Goal: Task Accomplishment & Management: Complete application form

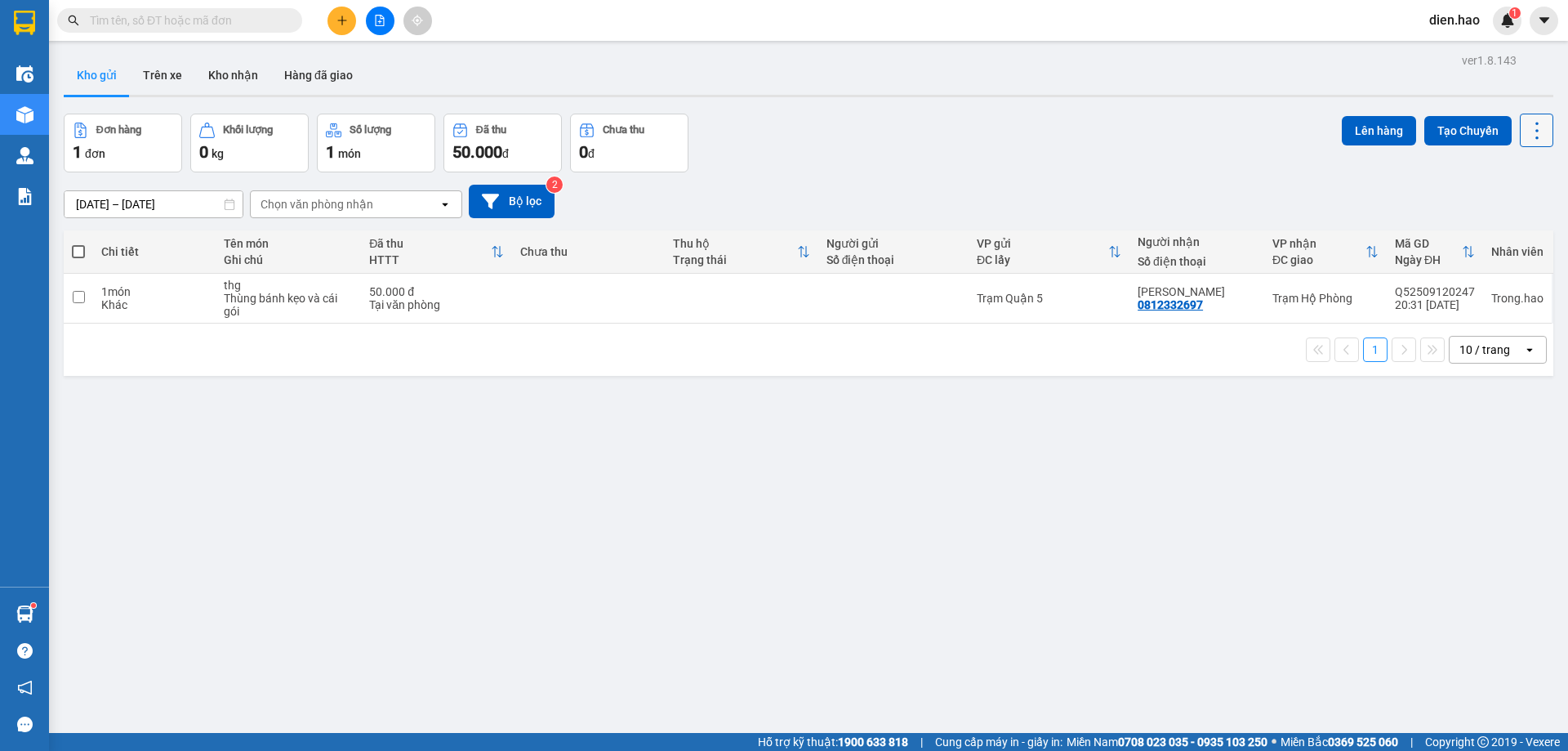
click at [1533, 122] on icon at bounding box center [1537, 130] width 23 height 23
click at [1501, 240] on span "Làm mới" at bounding box center [1501, 233] width 45 height 16
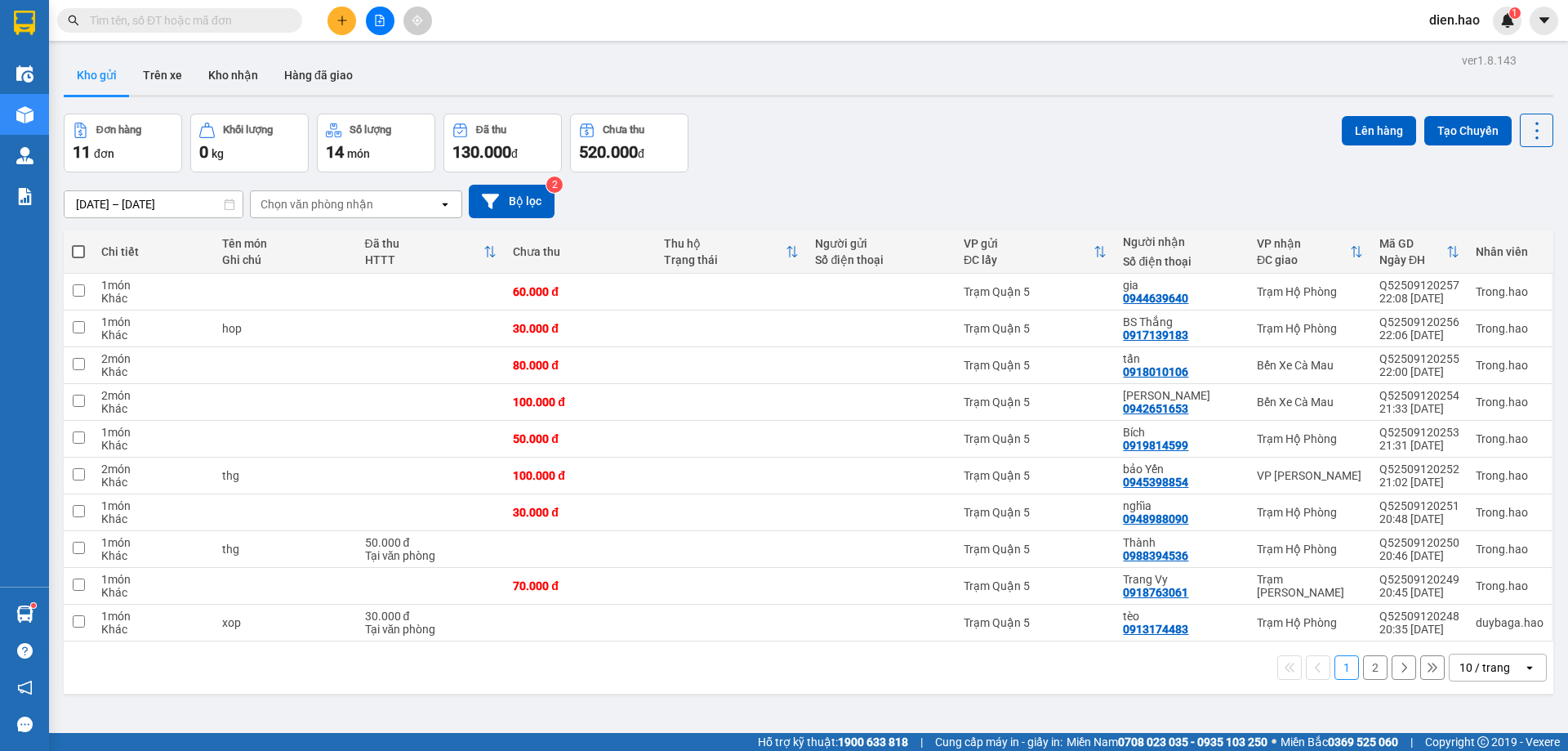
click at [247, 23] on input "text" at bounding box center [186, 20] width 193 height 18
click at [241, 79] on button "Kho nhận" at bounding box center [233, 75] width 76 height 39
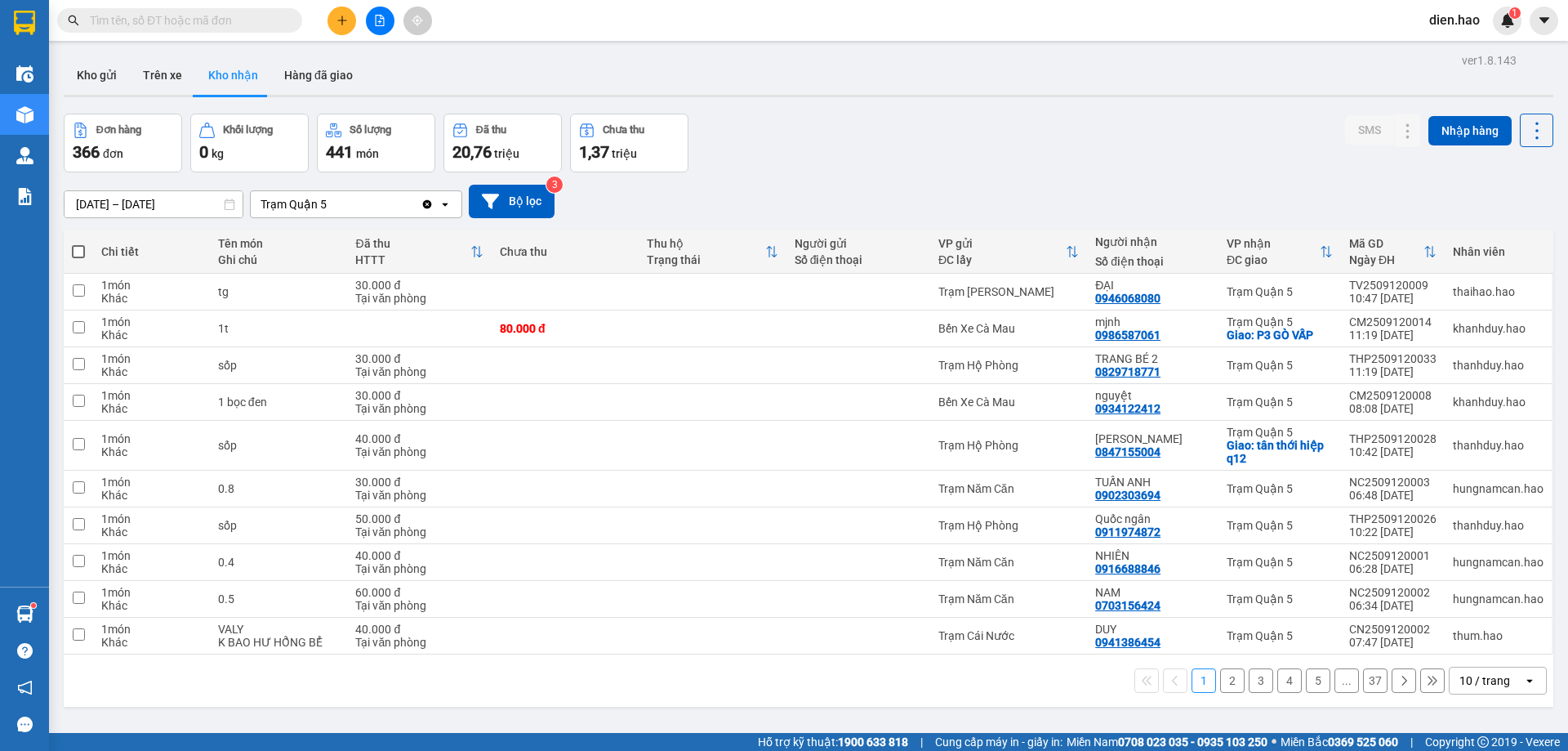
click at [361, 206] on div "Trạm Quận 5" at bounding box center [335, 204] width 170 height 26
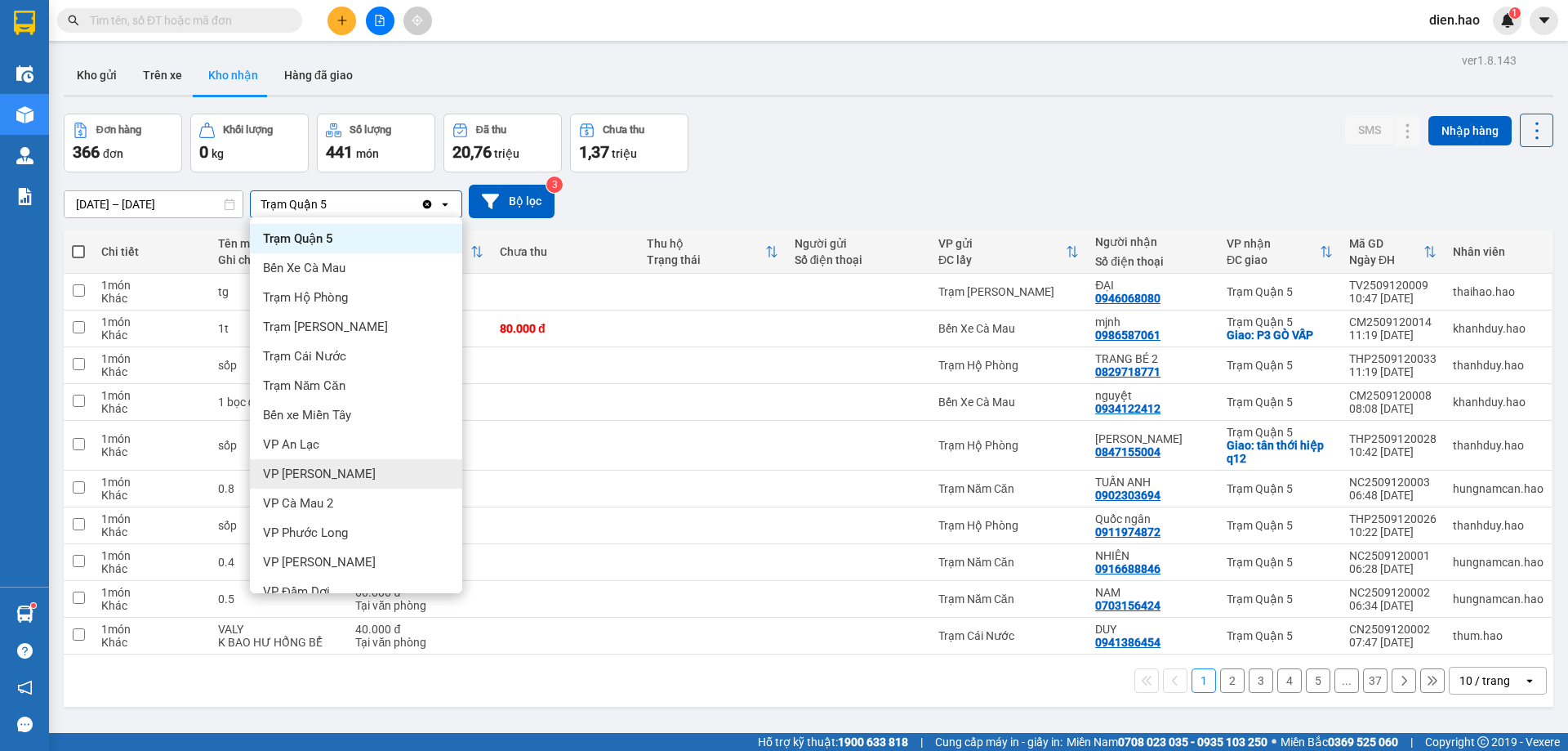
click at [359, 482] on div "VP [PERSON_NAME]" at bounding box center [355, 474] width 212 height 30
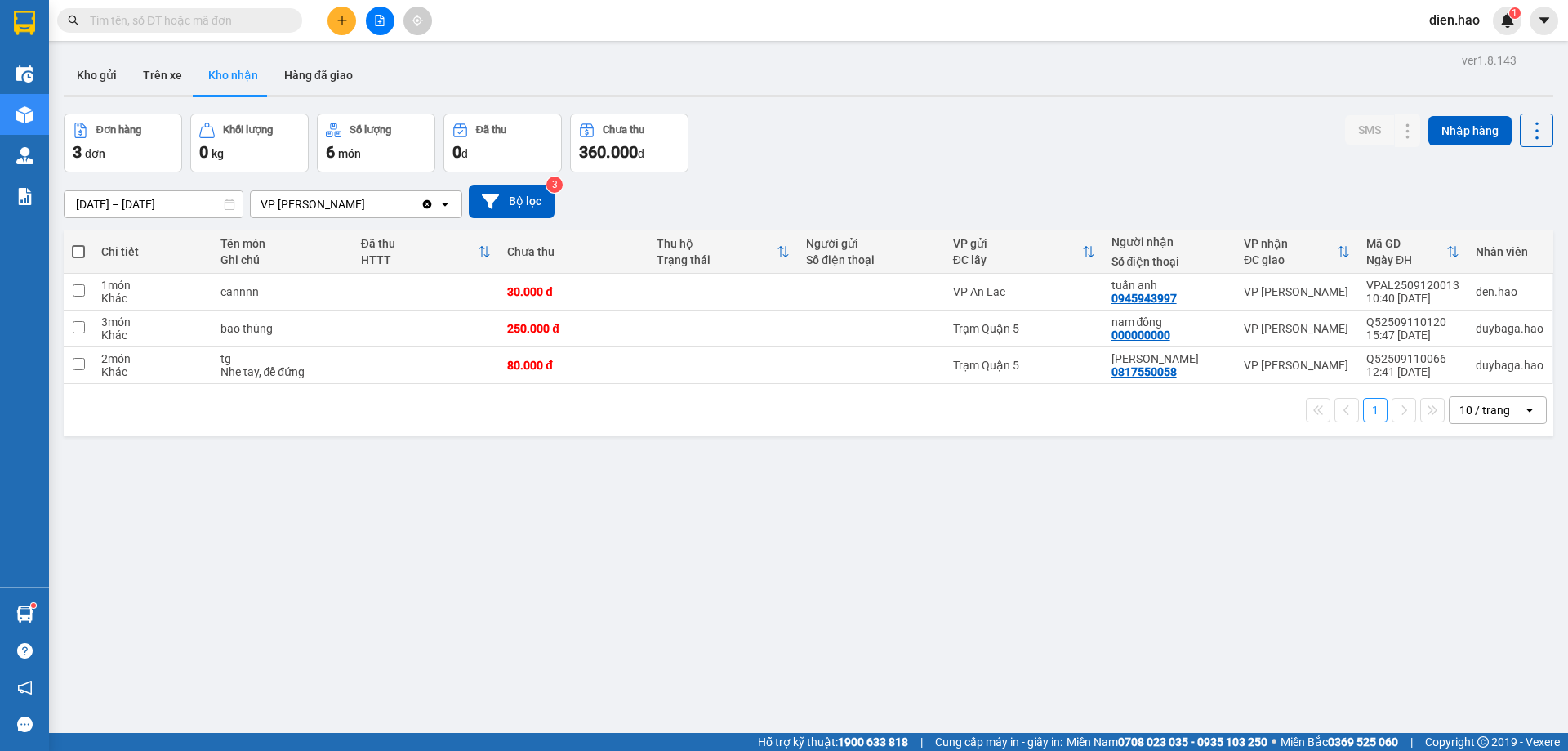
click at [171, 215] on div "ver 1.8.143 Kho gửi Trên xe Kho nhận Hàng đã giao Đơn hàng 3 đơn Khối lượng 0 k…" at bounding box center [809, 424] width 1503 height 751
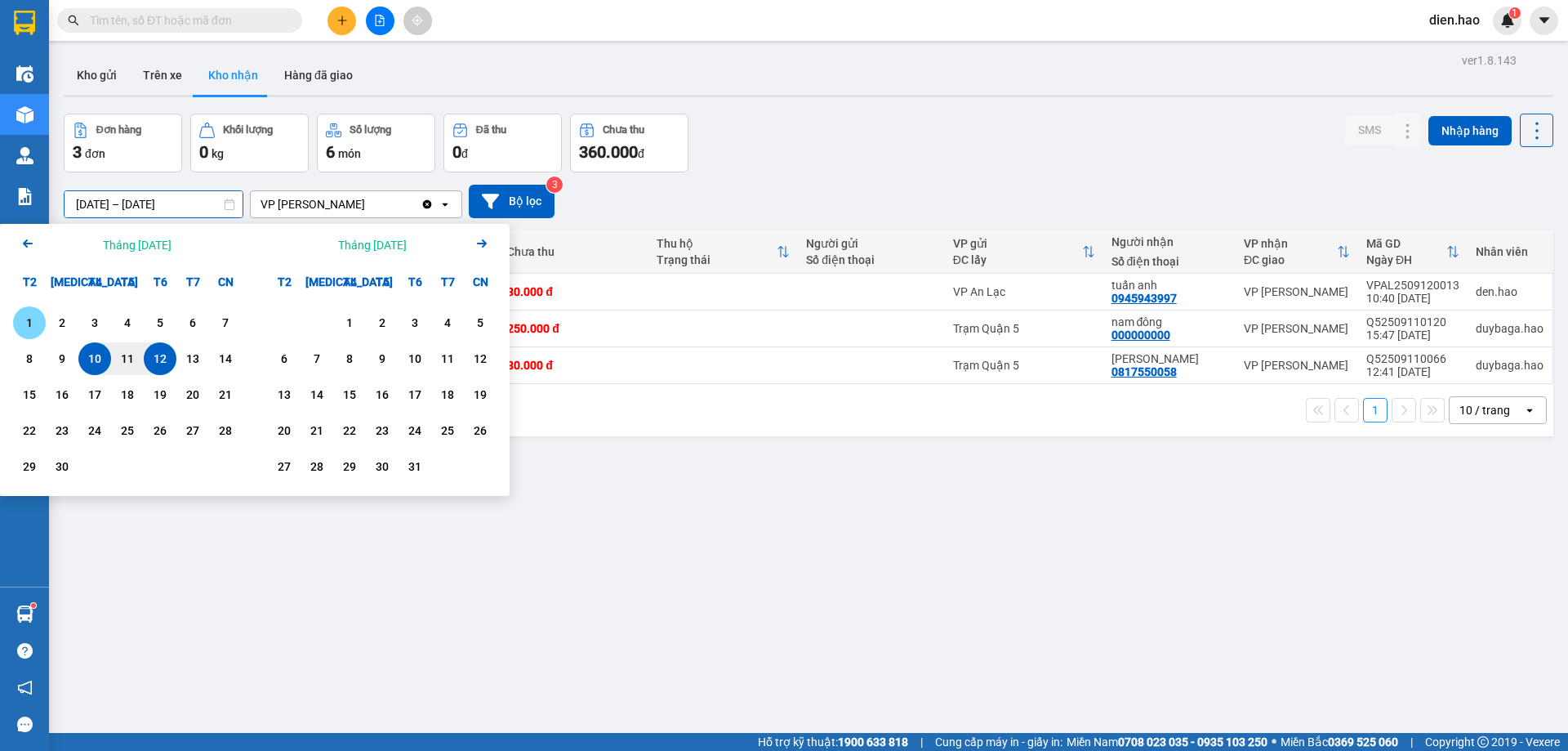
click at [39, 324] on div "1" at bounding box center [29, 322] width 23 height 19
click at [167, 365] on div "12" at bounding box center [160, 358] width 23 height 19
type input "[DATE] – [DATE]"
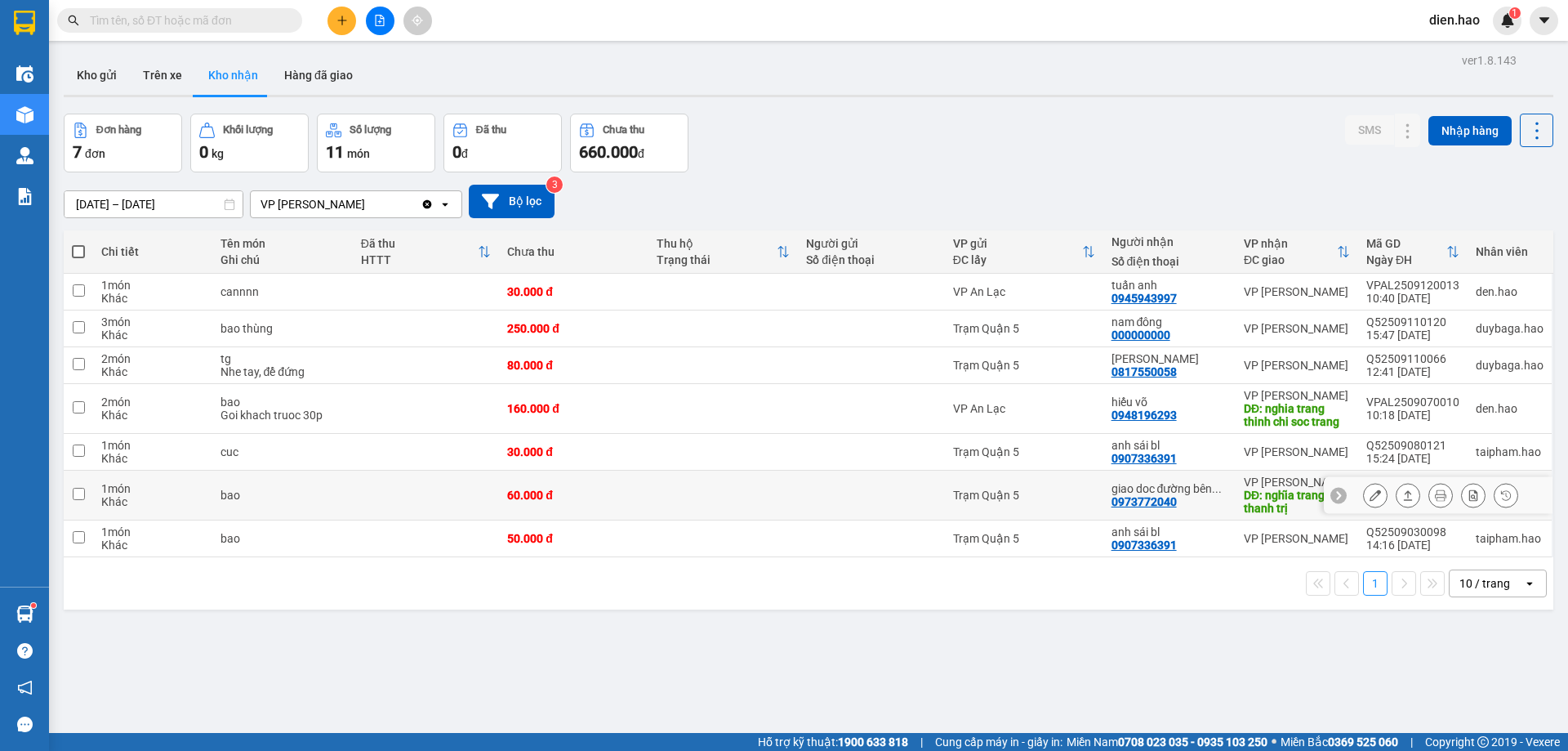
click at [1468, 493] on icon at bounding box center [1473, 495] width 12 height 12
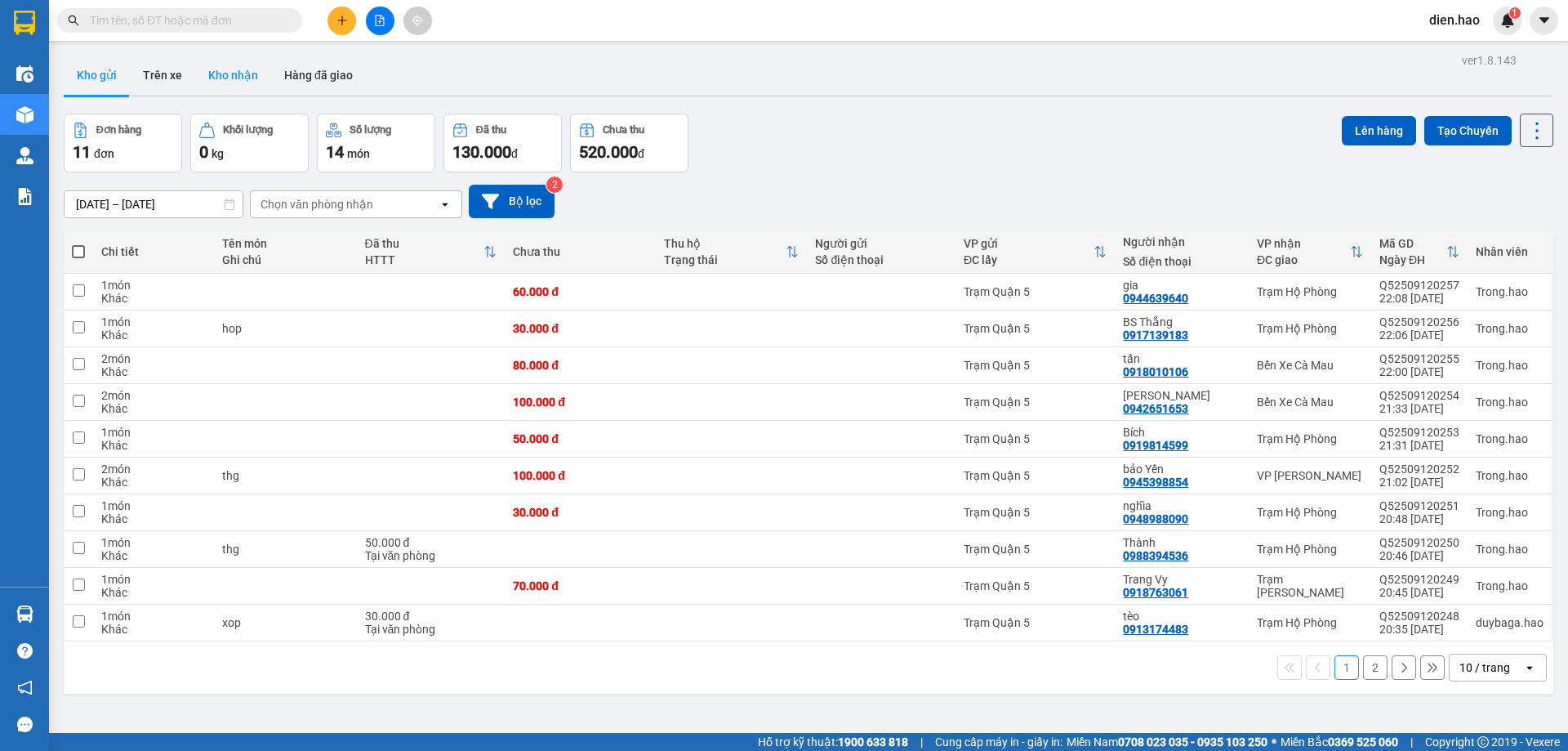
click at [222, 81] on button "Kho nhận" at bounding box center [233, 75] width 76 height 39
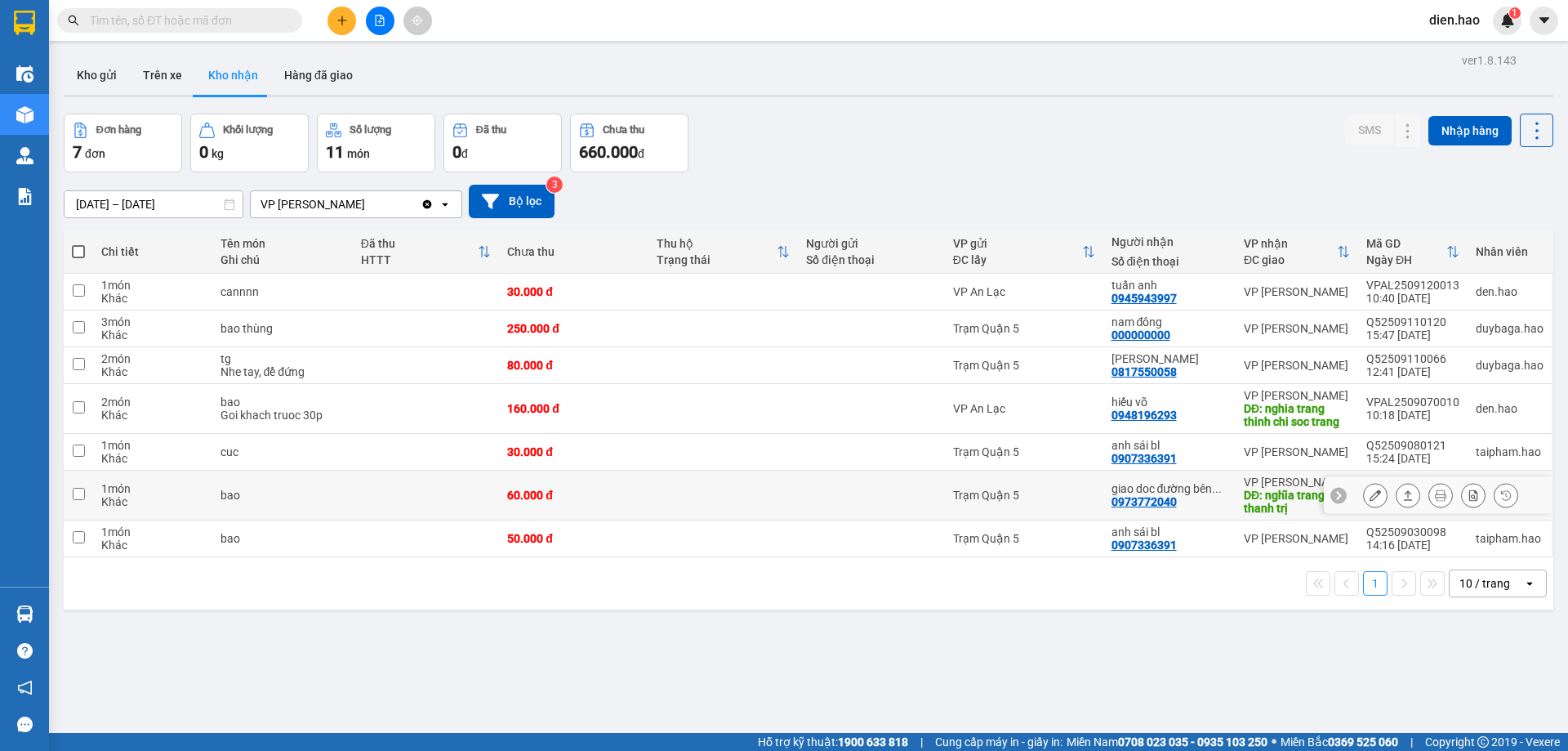
click at [1364, 504] on button at bounding box center [1375, 496] width 23 height 29
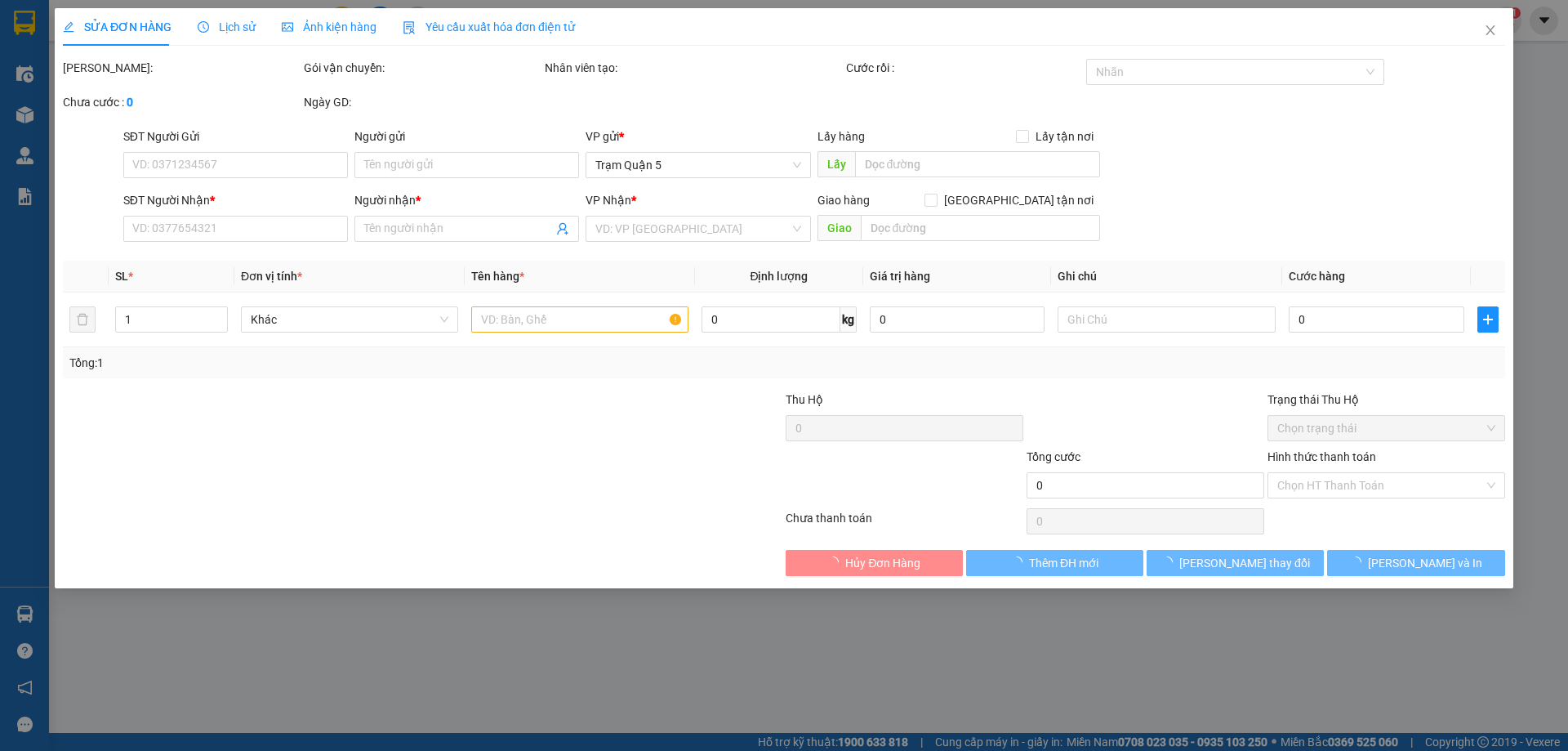
type input "0973772040"
type input "giao doc đường bên [GEOGRAPHIC_DATA] nghia trang thanh trị soc trang"
type input "nghĩa trang thanh trị"
type input "60.000"
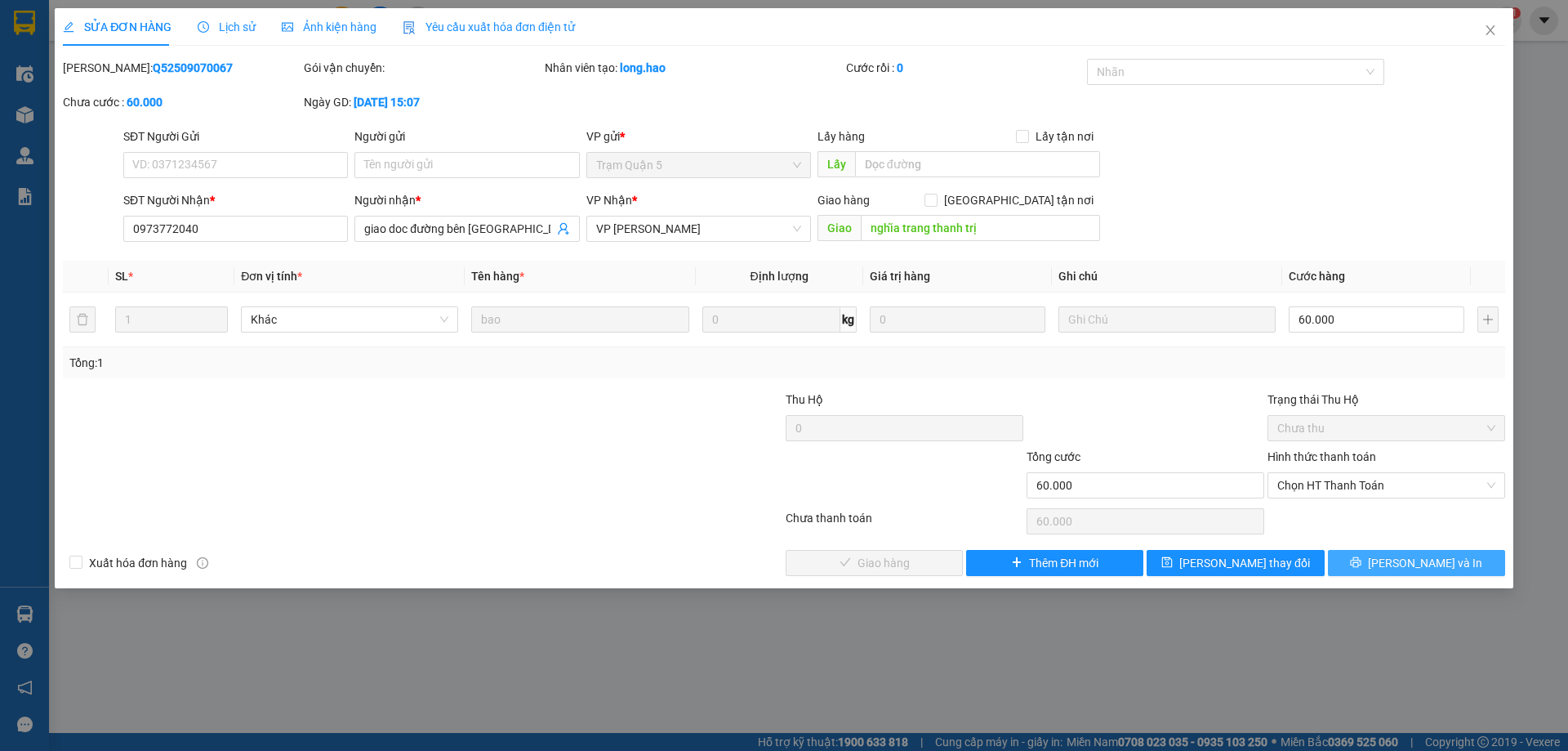
click at [1453, 568] on button "[PERSON_NAME] và In" at bounding box center [1417, 563] width 177 height 26
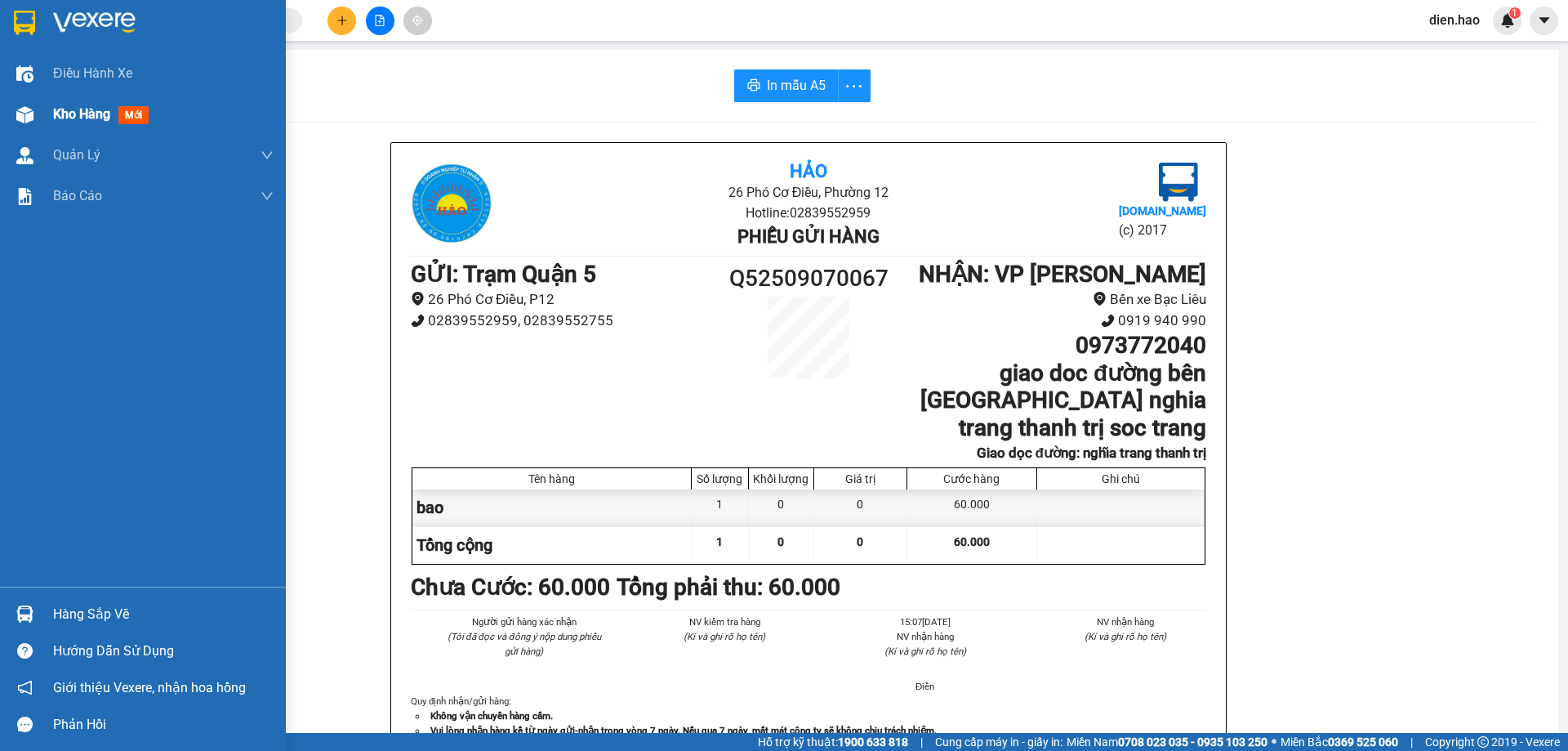
click at [63, 128] on div "Kho hàng mới" at bounding box center [163, 114] width 220 height 41
click at [63, 127] on div "Kho hàng mới" at bounding box center [163, 114] width 220 height 41
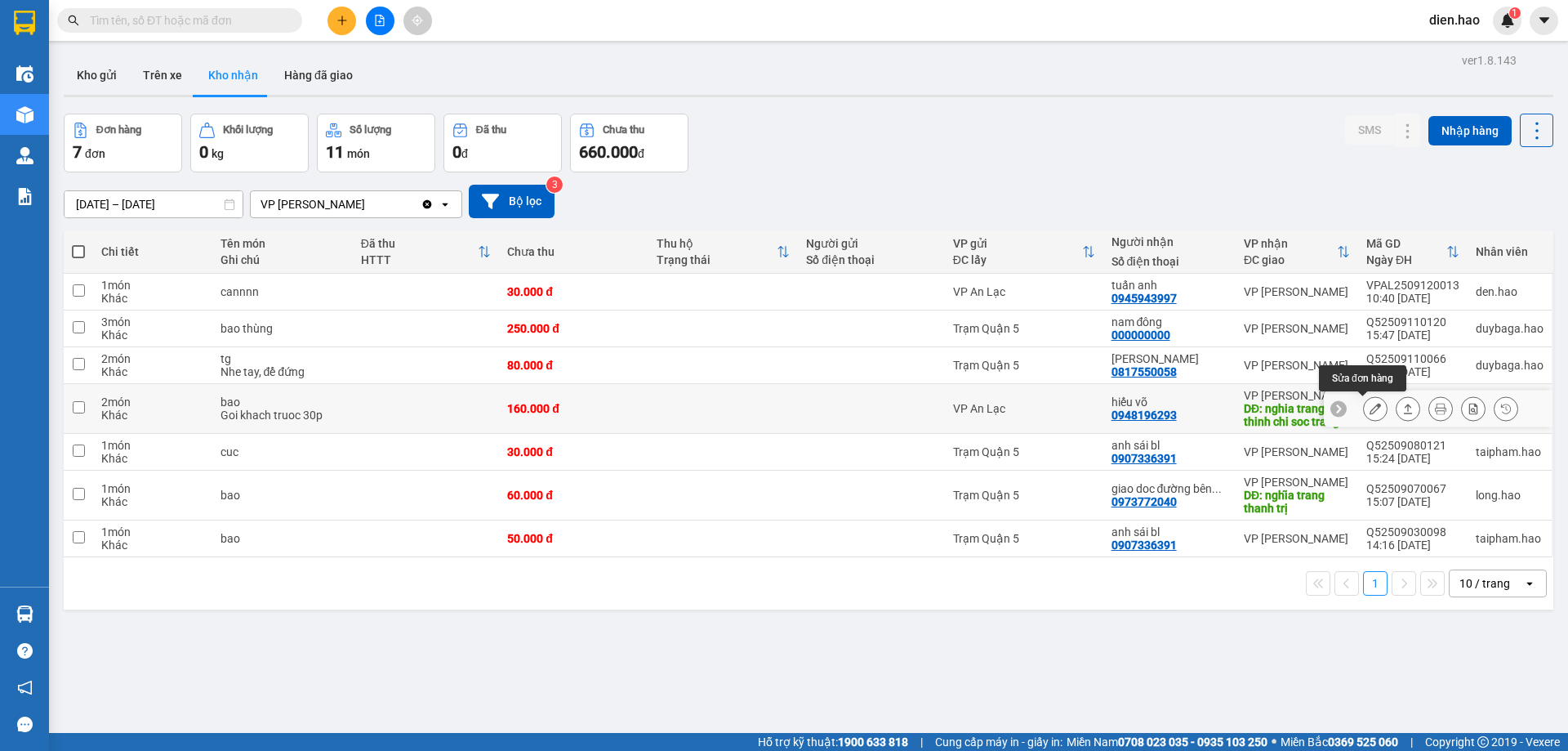
click at [1370, 409] on icon at bounding box center [1375, 409] width 12 height 12
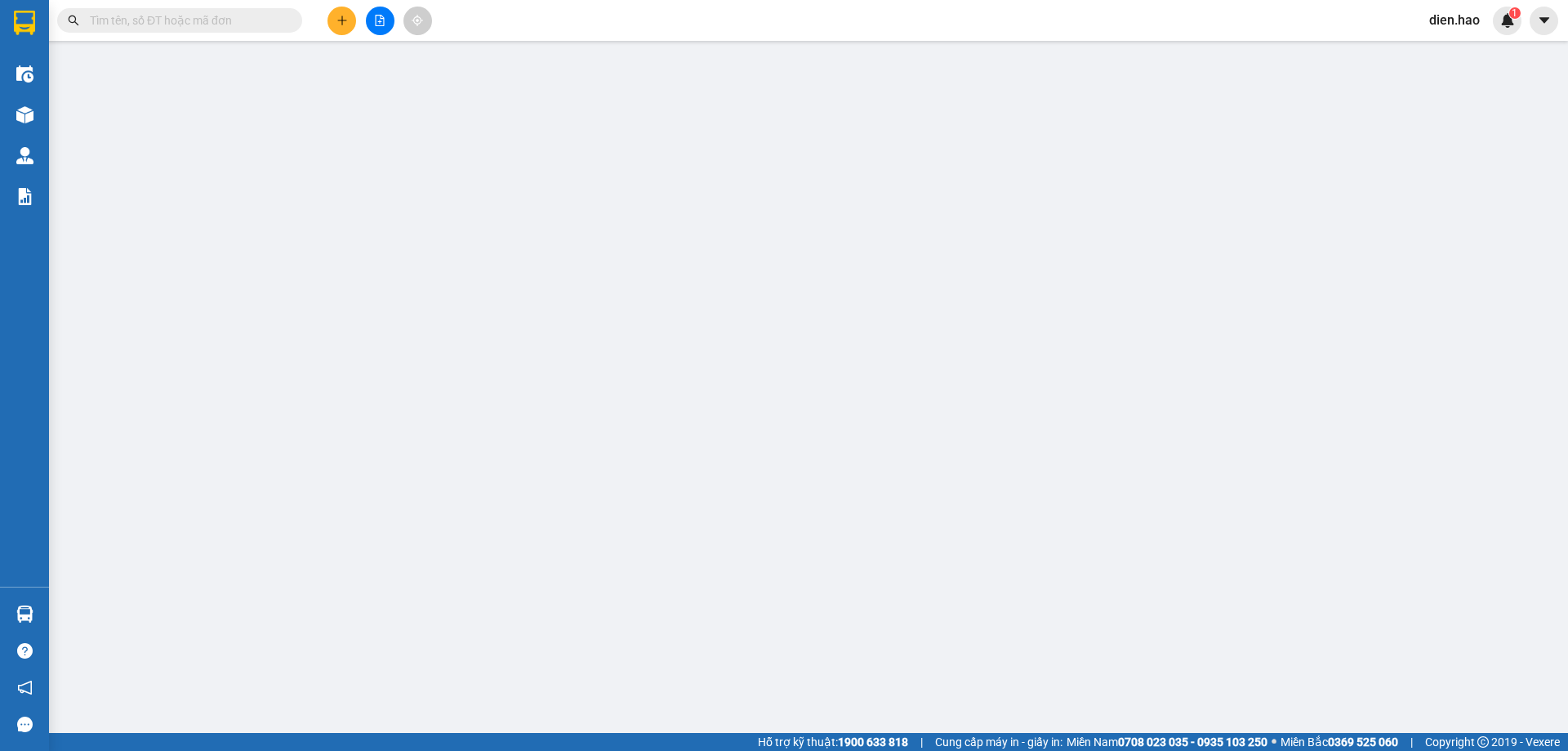
type input "0948196293"
type input "hiếu võ"
type input "nghia trang thinh chi soc trang"
type input "160.000"
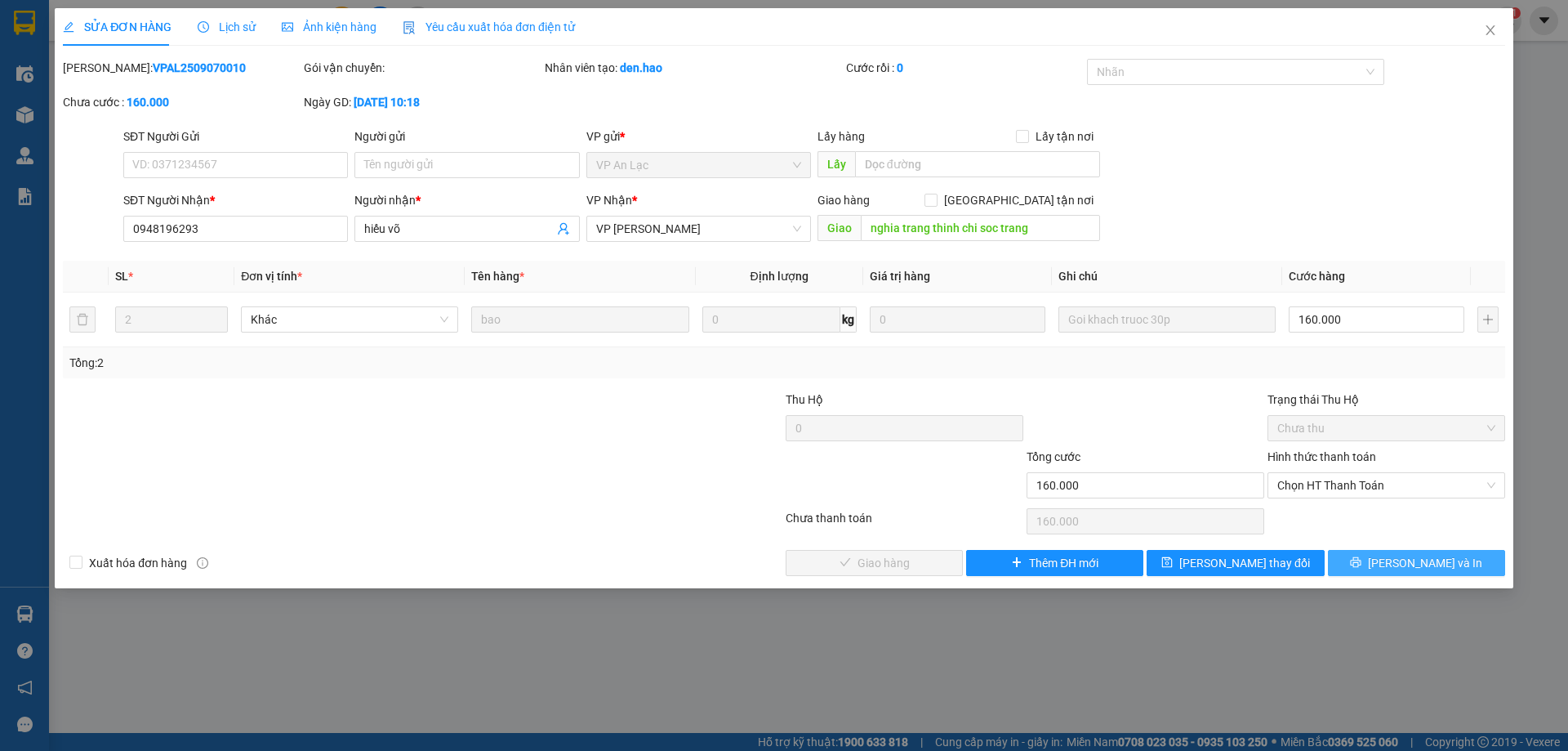
click at [1424, 573] on button "Lưu và In" at bounding box center [1417, 563] width 177 height 26
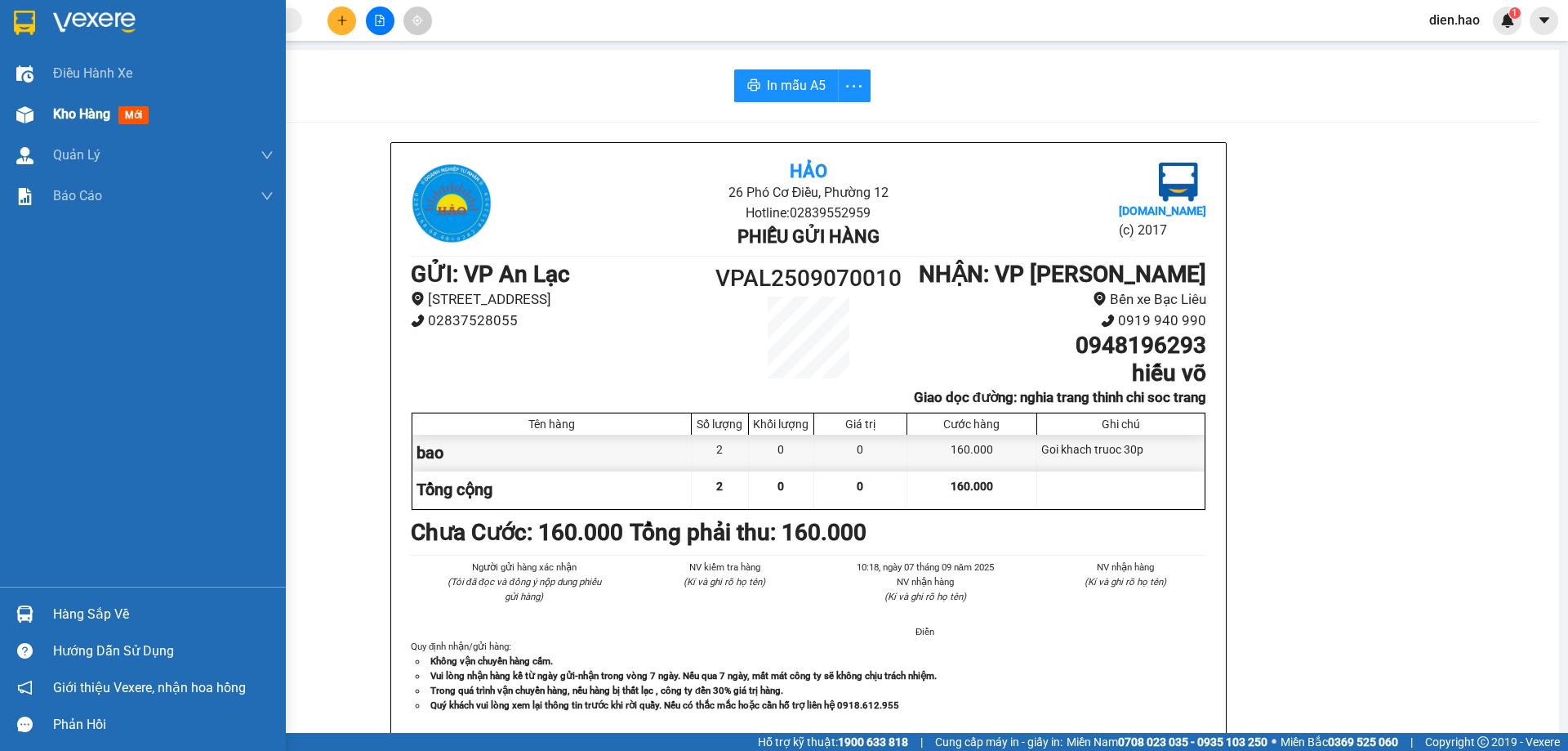
click at [59, 128] on div "Kho hàng mới" at bounding box center [163, 114] width 220 height 41
